Goal: Find contact information: Find contact information

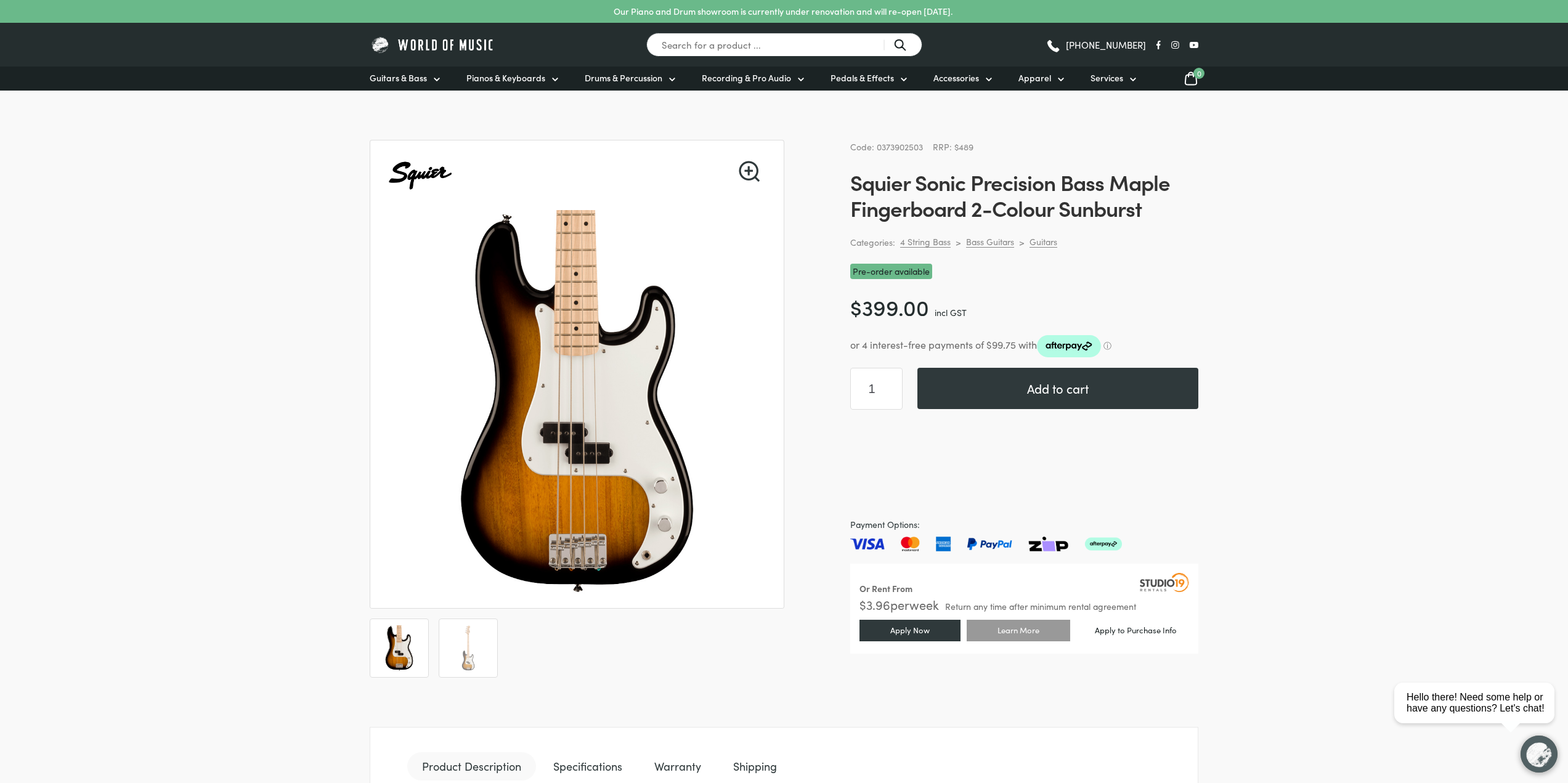
drag, startPoint x: 1227, startPoint y: 430, endPoint x: 1074, endPoint y: 2, distance: 454.5
click at [791, 13] on p "Our Piano and Drum showroom is currently under renovation and will re-open [DAT…" at bounding box center [783, 11] width 339 height 13
click at [778, 17] on p "Our Piano and Drum showroom is currently under renovation and will re-open [DAT…" at bounding box center [783, 11] width 339 height 13
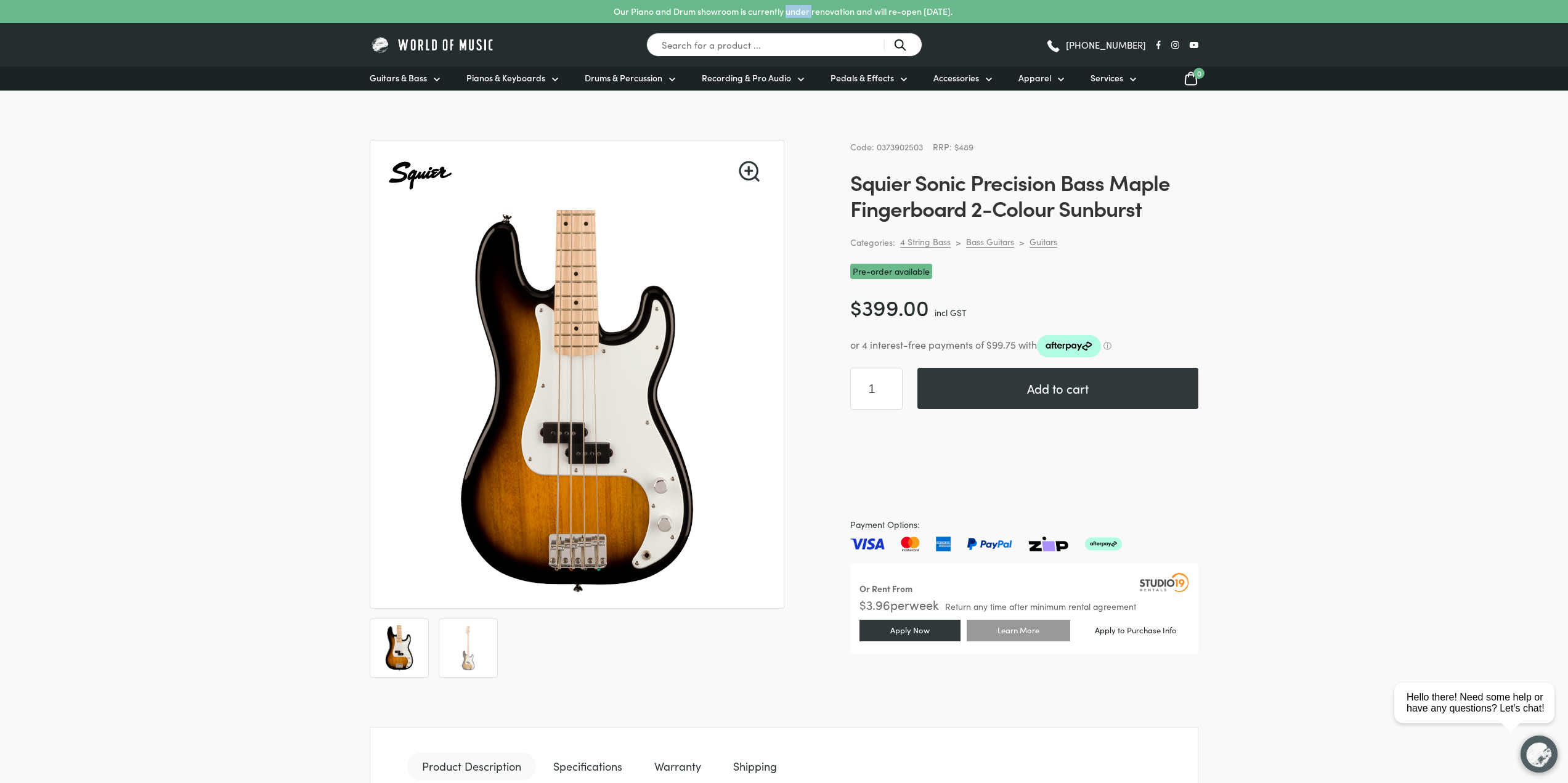
click at [778, 17] on p "Our Piano and Drum showroom is currently under renovation and will re-open [DAT…" at bounding box center [783, 11] width 339 height 13
click at [744, 17] on p "Our Piano and Drum showroom is currently under renovation and will re-open [DAT…" at bounding box center [783, 11] width 339 height 13
click at [742, 11] on p "Our Piano and Drum showroom is currently under renovation and will re-open [DAT…" at bounding box center [783, 11] width 339 height 13
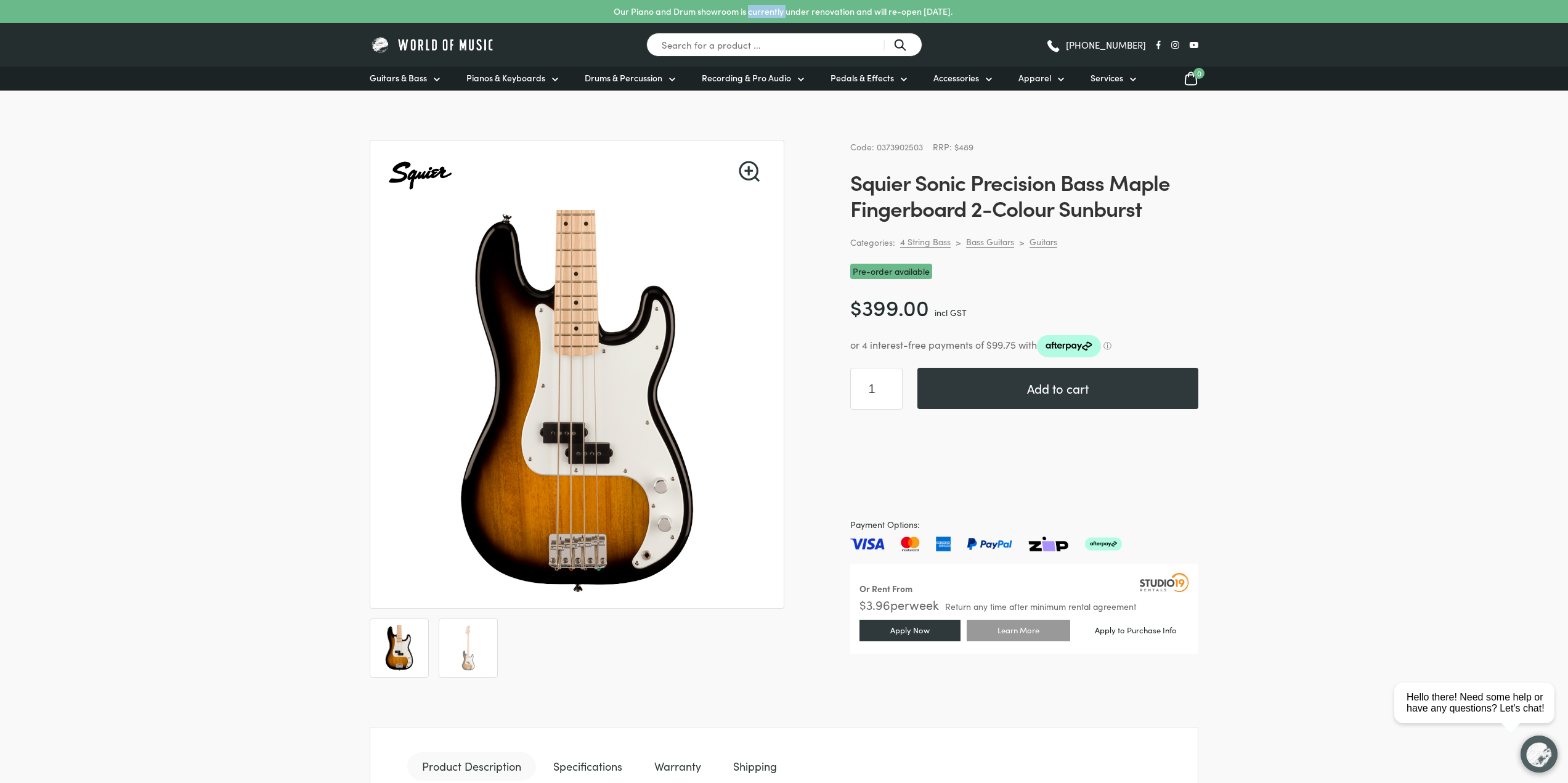
click at [742, 11] on p "Our Piano and Drum showroom is currently under renovation and will re-open [DAT…" at bounding box center [783, 11] width 339 height 13
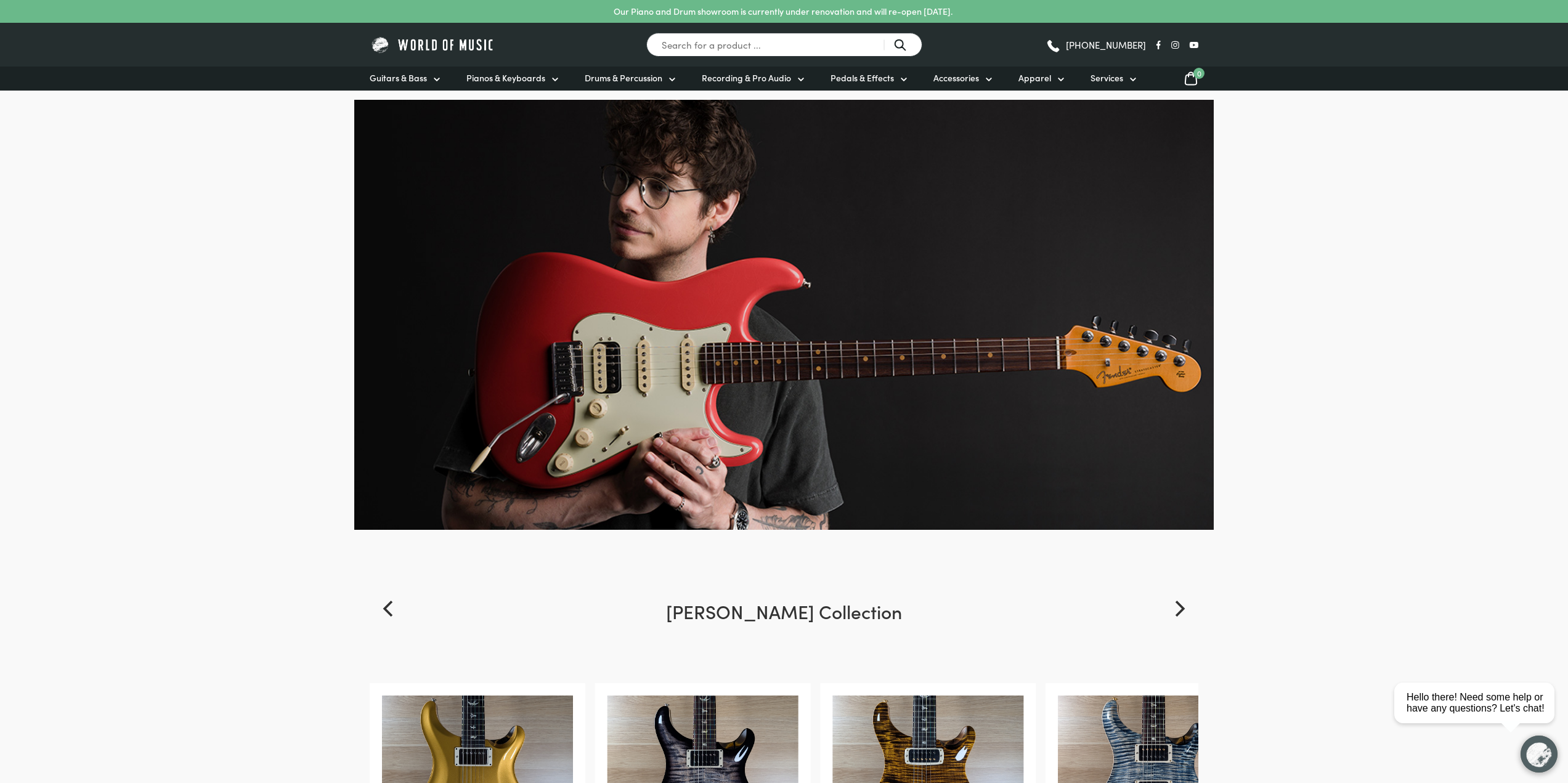
scroll to position [3820, 0]
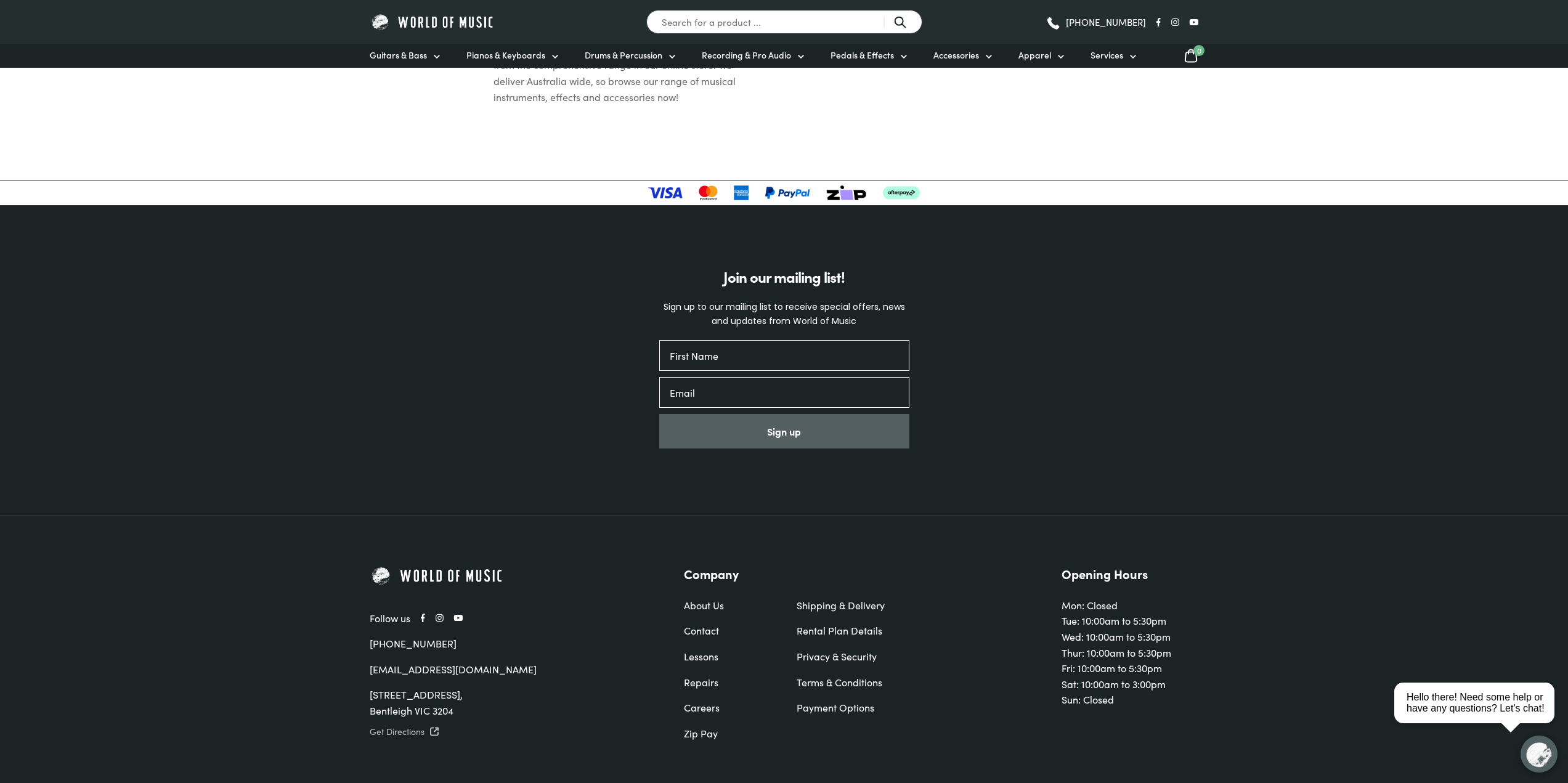
drag, startPoint x: 64, startPoint y: 613, endPoint x: 57, endPoint y: 812, distance: 199.1
click at [447, 687] on div "809 Nepean Highway, Bentleigh VIC 3204" at bounding box center [499, 703] width 260 height 31
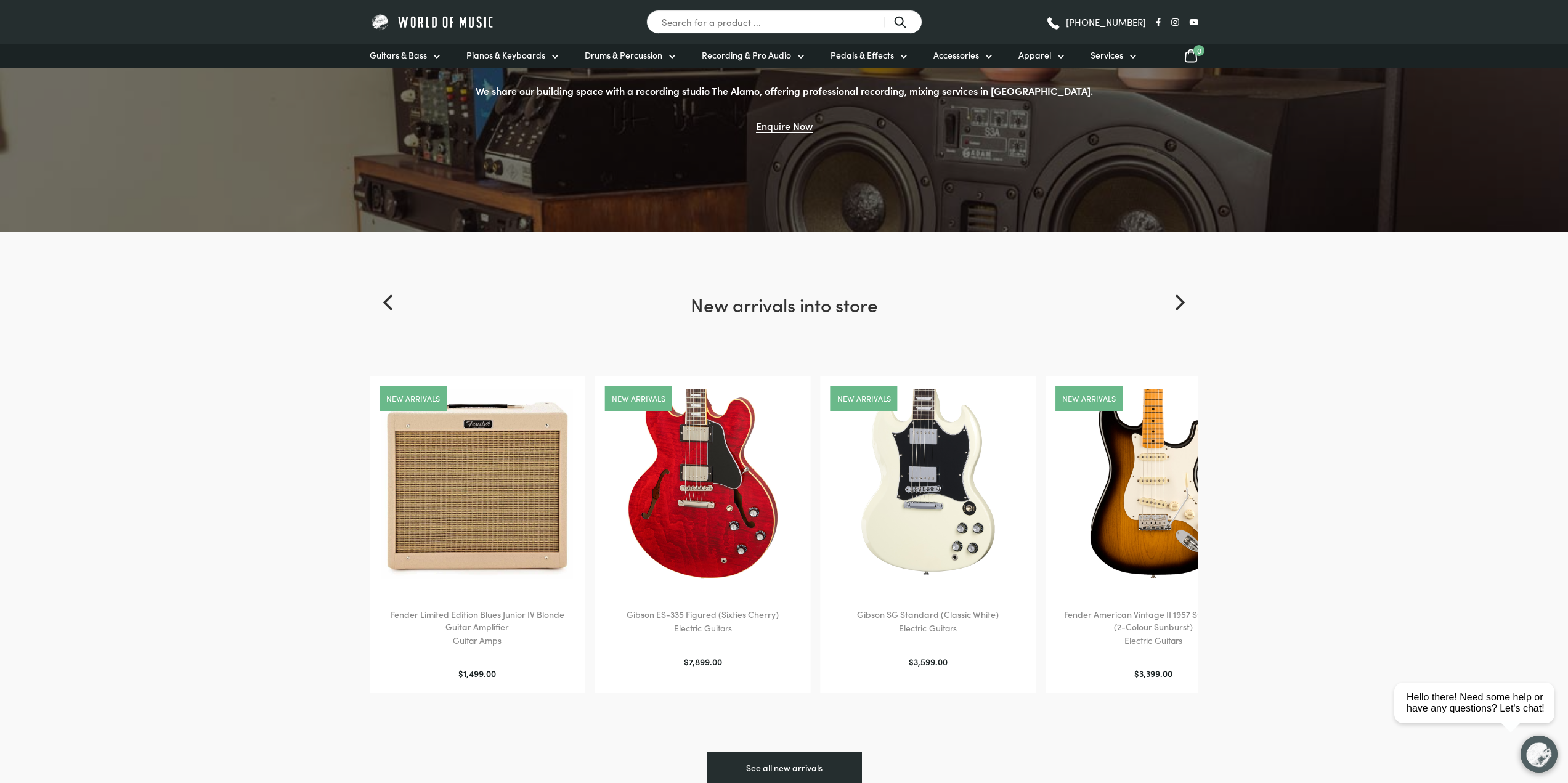
scroll to position [0, 0]
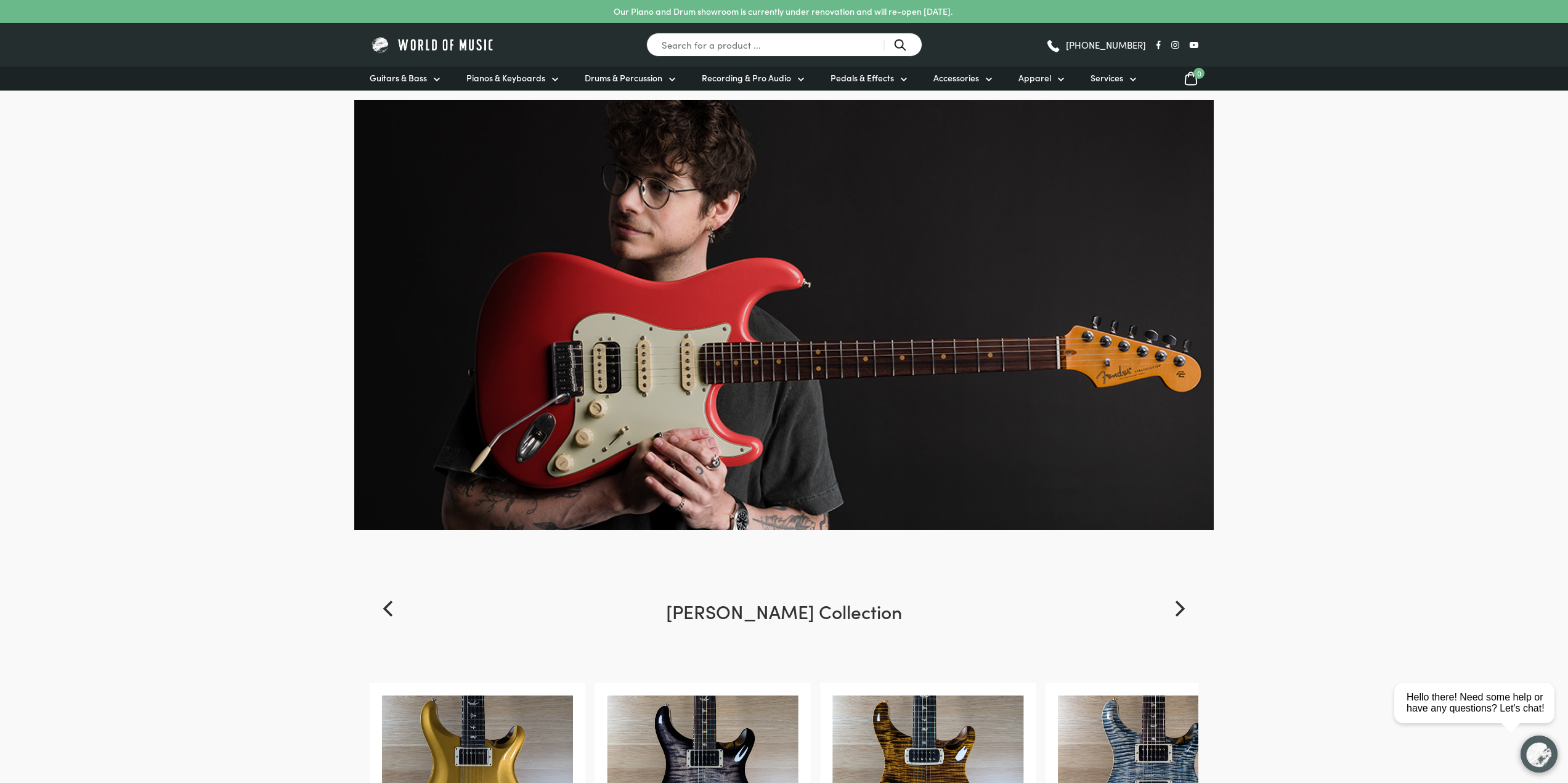
drag, startPoint x: 107, startPoint y: 565, endPoint x: 295, endPoint y: -75, distance: 667.0
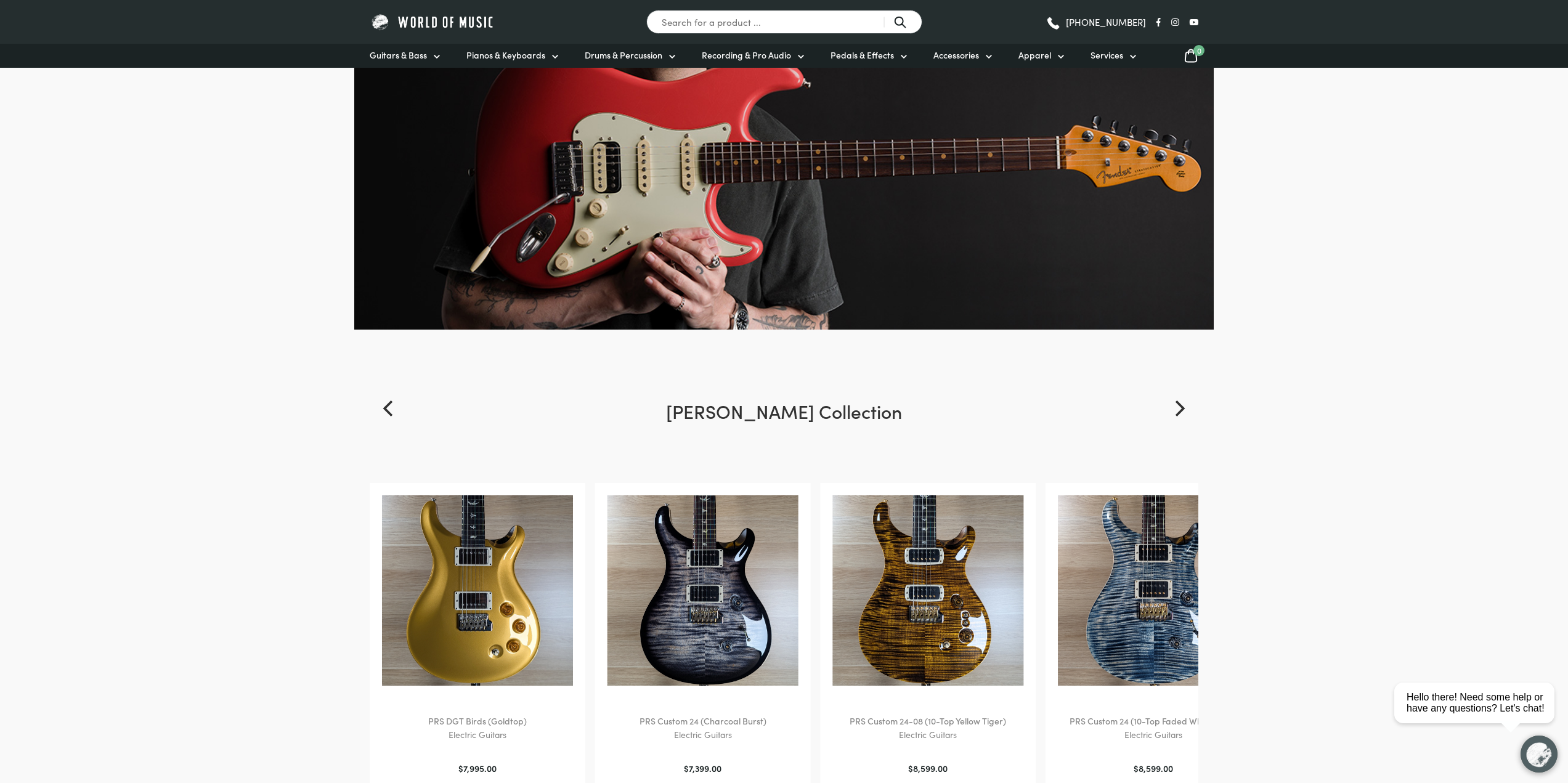
scroll to position [308, 0]
